Goal: Entertainment & Leisure: Consume media (video, audio)

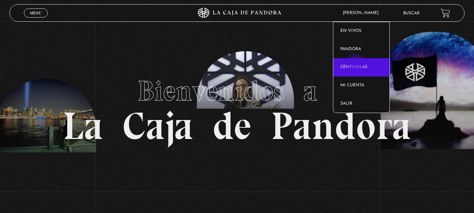
click at [357, 64] on link "Centinelas" at bounding box center [361, 67] width 56 height 18
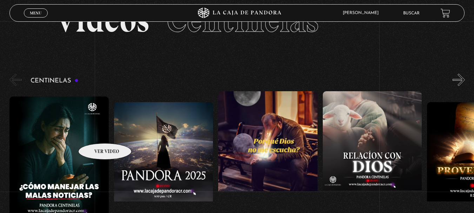
scroll to position [47, 0]
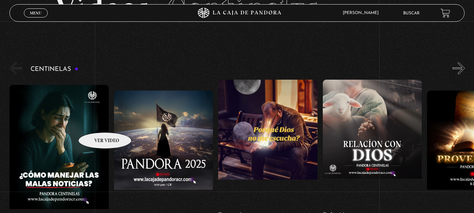
click at [96, 122] on figure at bounding box center [58, 148] width 99 height 126
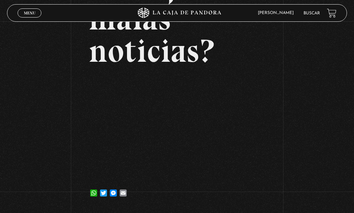
scroll to position [123, 0]
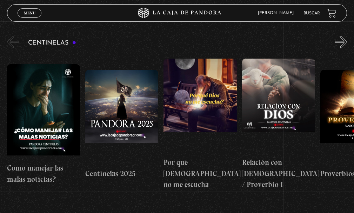
scroll to position [56, 0]
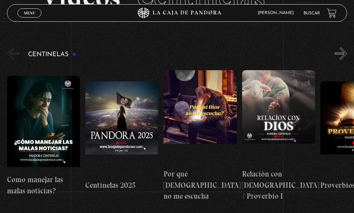
click at [346, 53] on button "»" at bounding box center [341, 53] width 12 height 12
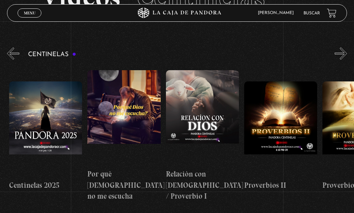
scroll to position [0, 78]
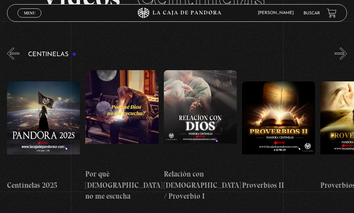
click at [346, 53] on button "»" at bounding box center [341, 53] width 12 height 12
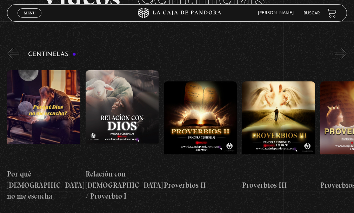
click at [346, 53] on button "»" at bounding box center [341, 53] width 12 height 12
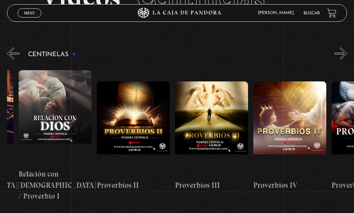
scroll to position [0, 235]
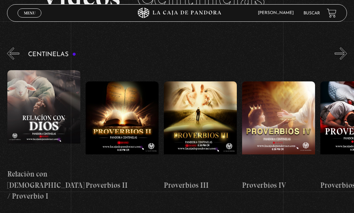
click at [346, 53] on button "»" at bounding box center [341, 53] width 12 height 12
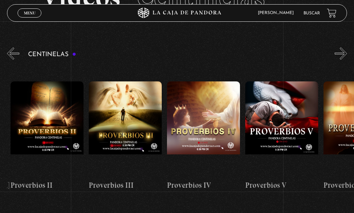
click at [346, 53] on button "»" at bounding box center [341, 53] width 12 height 12
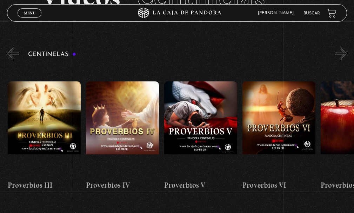
click at [346, 53] on button "»" at bounding box center [341, 53] width 12 height 12
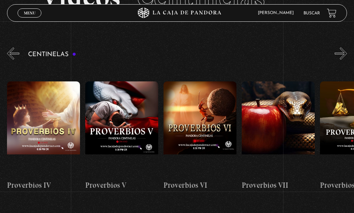
click at [346, 53] on button "»" at bounding box center [341, 53] width 12 height 12
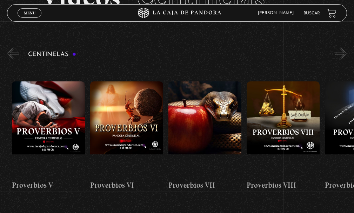
click at [346, 53] on button "»" at bounding box center [341, 53] width 12 height 12
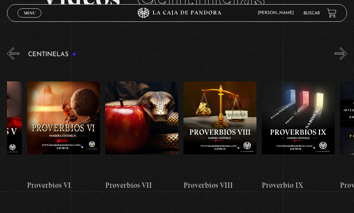
click at [346, 53] on button "»" at bounding box center [341, 53] width 12 height 12
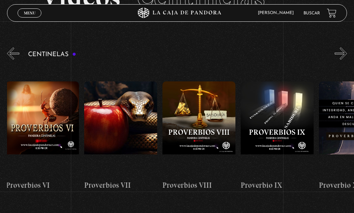
click at [346, 53] on button "»" at bounding box center [341, 53] width 12 height 12
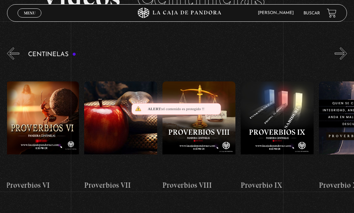
click at [346, 53] on button "»" at bounding box center [341, 53] width 12 height 12
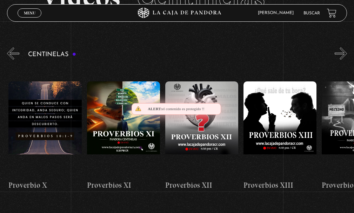
scroll to position [0, 939]
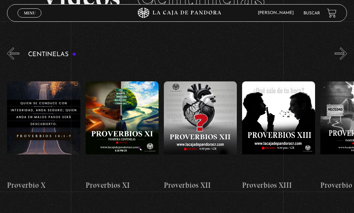
click at [346, 53] on button "»" at bounding box center [341, 53] width 12 height 12
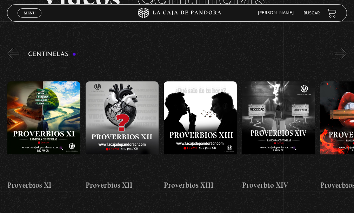
click at [346, 53] on button "»" at bounding box center [341, 53] width 12 height 12
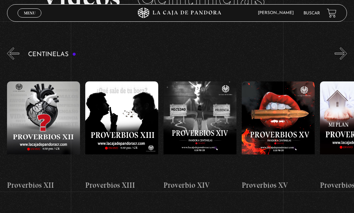
click at [346, 53] on button "»" at bounding box center [341, 53] width 12 height 12
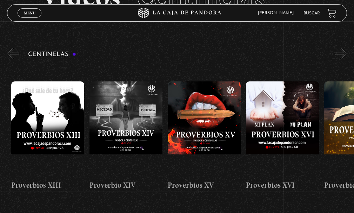
scroll to position [0, 1174]
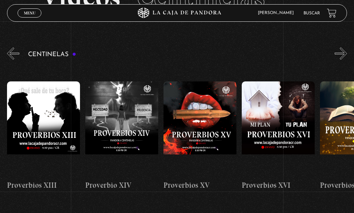
click at [346, 53] on button "»" at bounding box center [341, 53] width 12 height 12
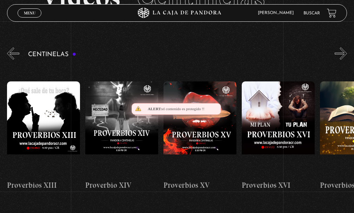
click at [346, 53] on button "»" at bounding box center [341, 53] width 12 height 12
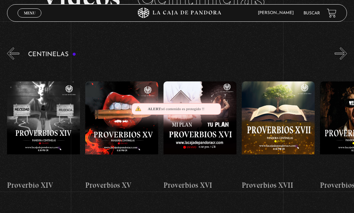
click at [346, 53] on button "»" at bounding box center [341, 53] width 12 height 12
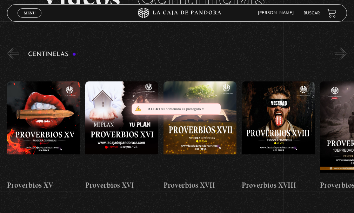
click at [346, 53] on button "»" at bounding box center [341, 53] width 12 height 12
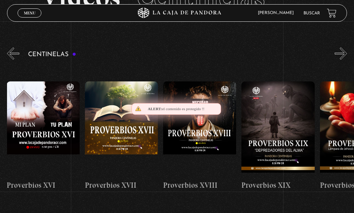
click at [346, 53] on button "»" at bounding box center [341, 53] width 12 height 12
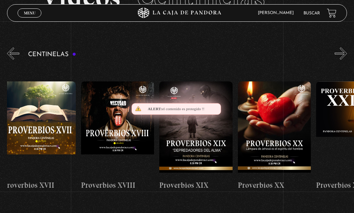
click at [346, 53] on button "»" at bounding box center [341, 53] width 12 height 12
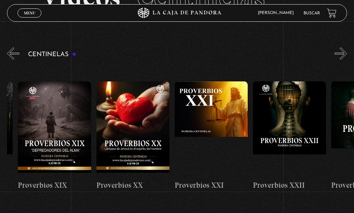
scroll to position [0, 1644]
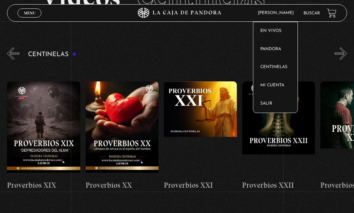
click at [275, 12] on span "[PERSON_NAME]" at bounding box center [277, 13] width 46 height 4
click at [280, 11] on span "[PERSON_NAME]" at bounding box center [277, 13] width 46 height 4
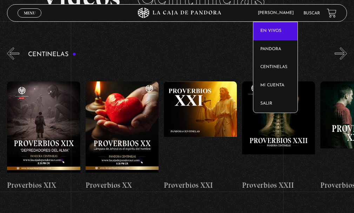
click at [271, 33] on link "En vivos" at bounding box center [275, 31] width 44 height 18
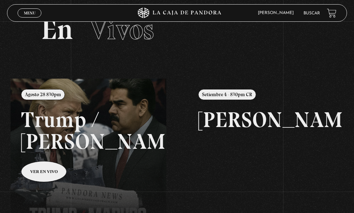
scroll to position [47, 0]
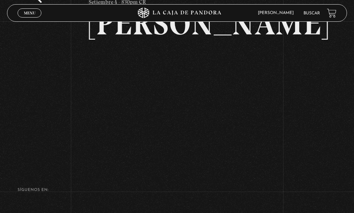
scroll to position [84, 0]
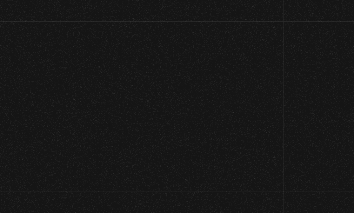
scroll to position [49, 0]
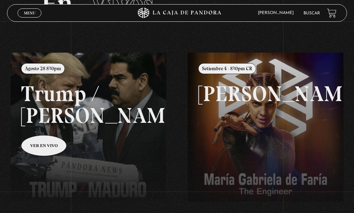
click at [47, 137] on link at bounding box center [188, 159] width 354 height 213
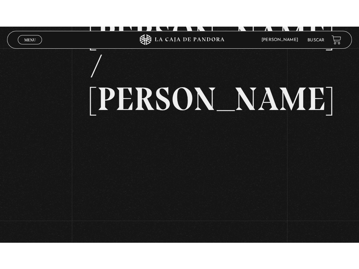
scroll to position [77, 0]
